Goal: Information Seeking & Learning: Learn about a topic

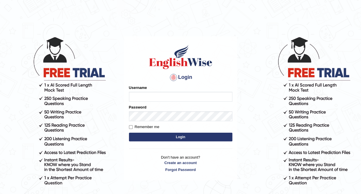
type input "AsfiyaS"
click at [163, 139] on button "Login" at bounding box center [180, 136] width 103 height 9
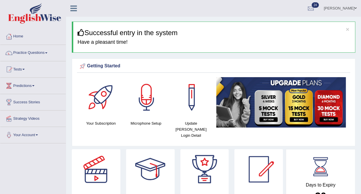
click at [32, 119] on link "Strategy Videos" at bounding box center [32, 117] width 65 height 14
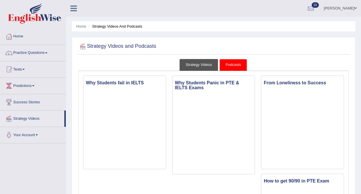
click at [195, 63] on link "Strategy Videos" at bounding box center [199, 65] width 38 height 12
